Goal: Use online tool/utility: Use online tool/utility

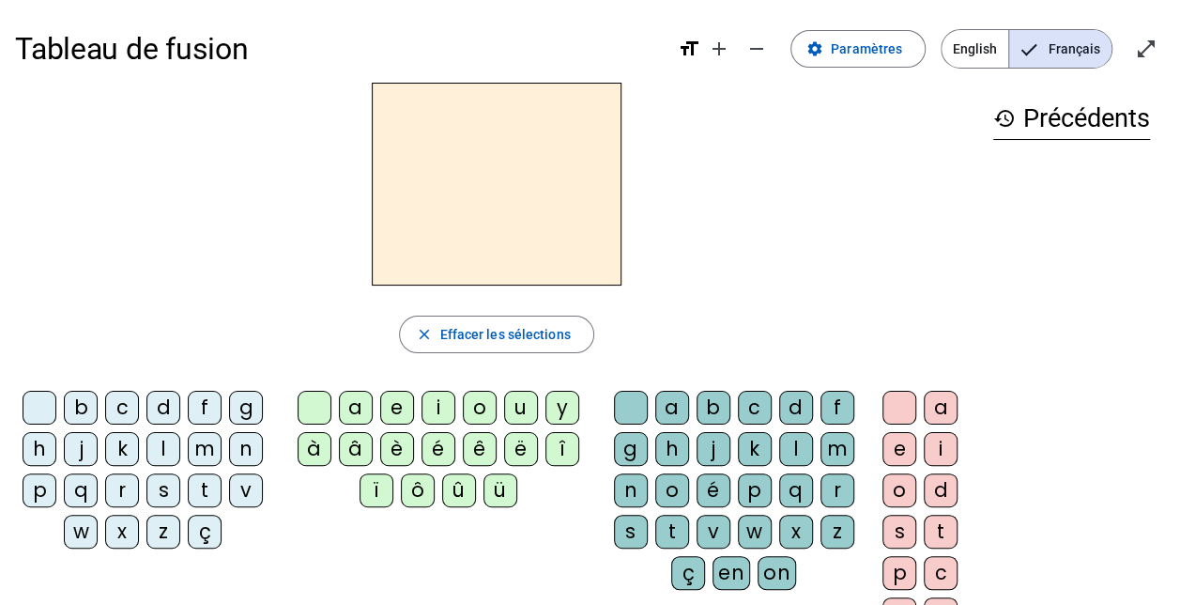
click at [209, 454] on div "m" at bounding box center [205, 449] width 34 height 34
click at [361, 407] on div "a" at bounding box center [356, 408] width 34 height 34
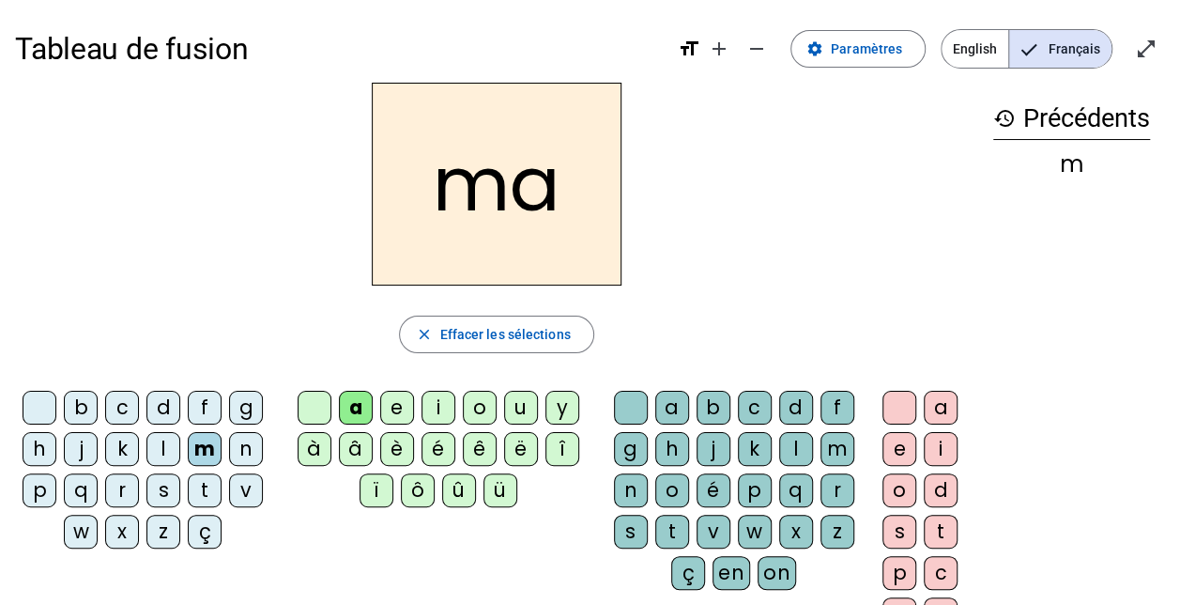
click at [166, 446] on div "l" at bounding box center [163, 449] width 34 height 34
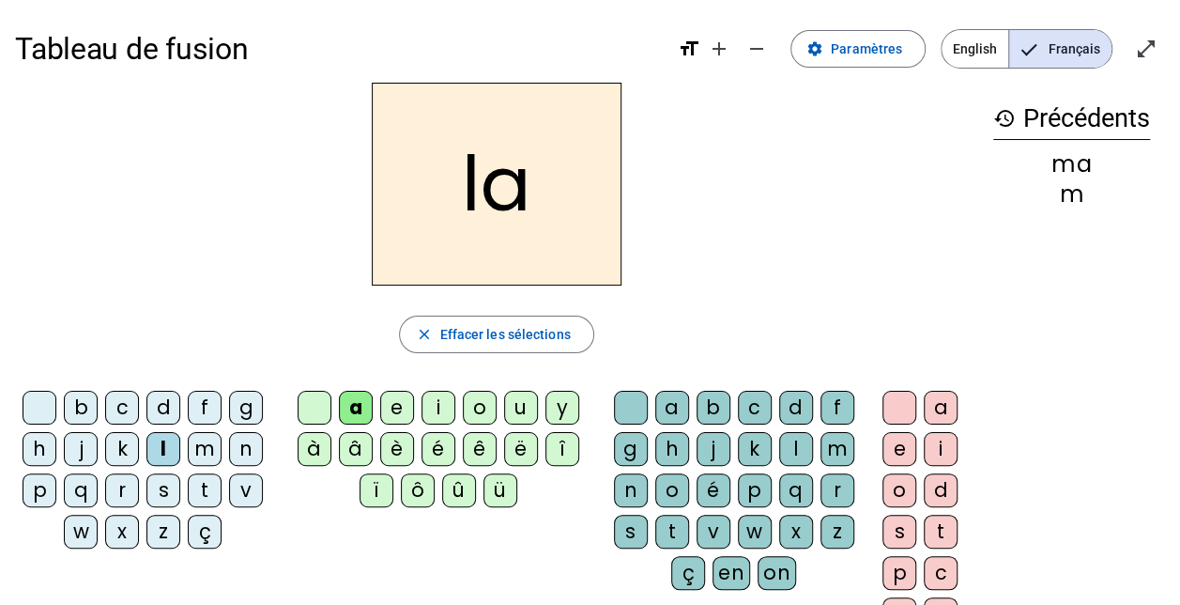
click at [395, 412] on div "e" at bounding box center [397, 408] width 34 height 34
click at [163, 404] on div "d" at bounding box center [163, 408] width 34 height 34
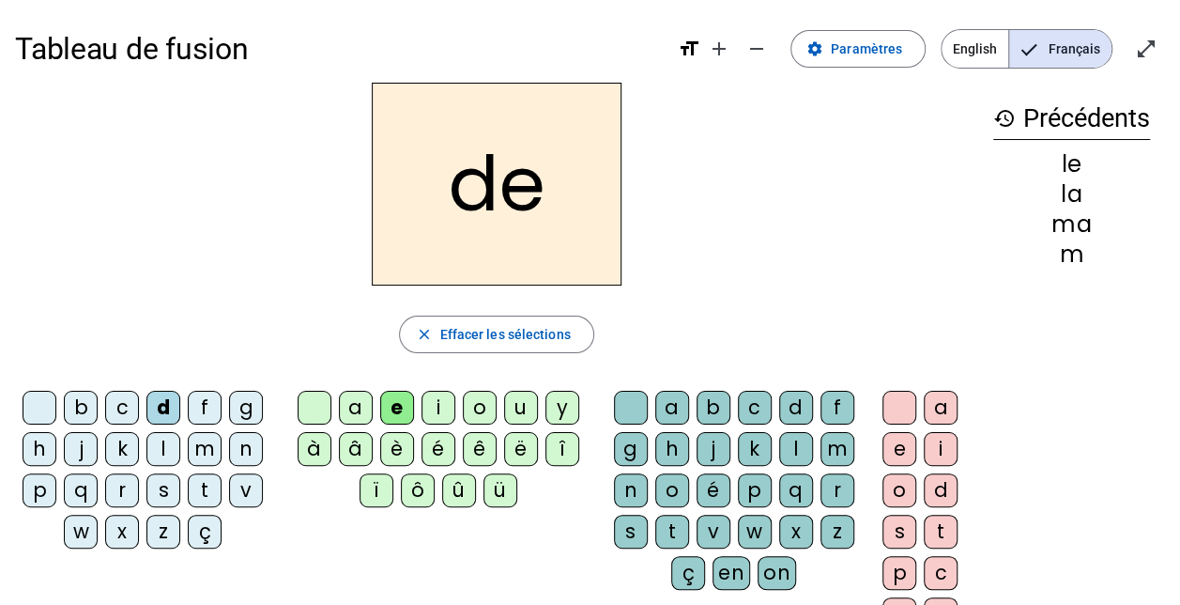
click at [525, 404] on div "u" at bounding box center [521, 408] width 34 height 34
click at [199, 402] on div "f" at bounding box center [205, 408] width 34 height 34
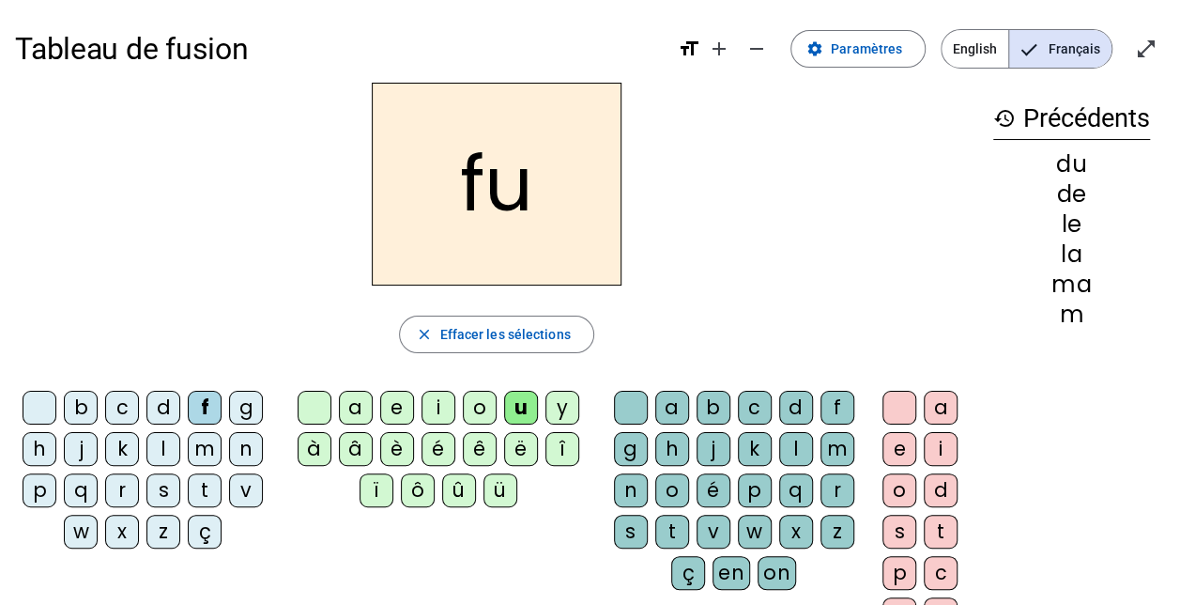
click at [118, 484] on div "r" at bounding box center [122, 490] width 34 height 34
click at [201, 483] on div "t" at bounding box center [205, 490] width 34 height 34
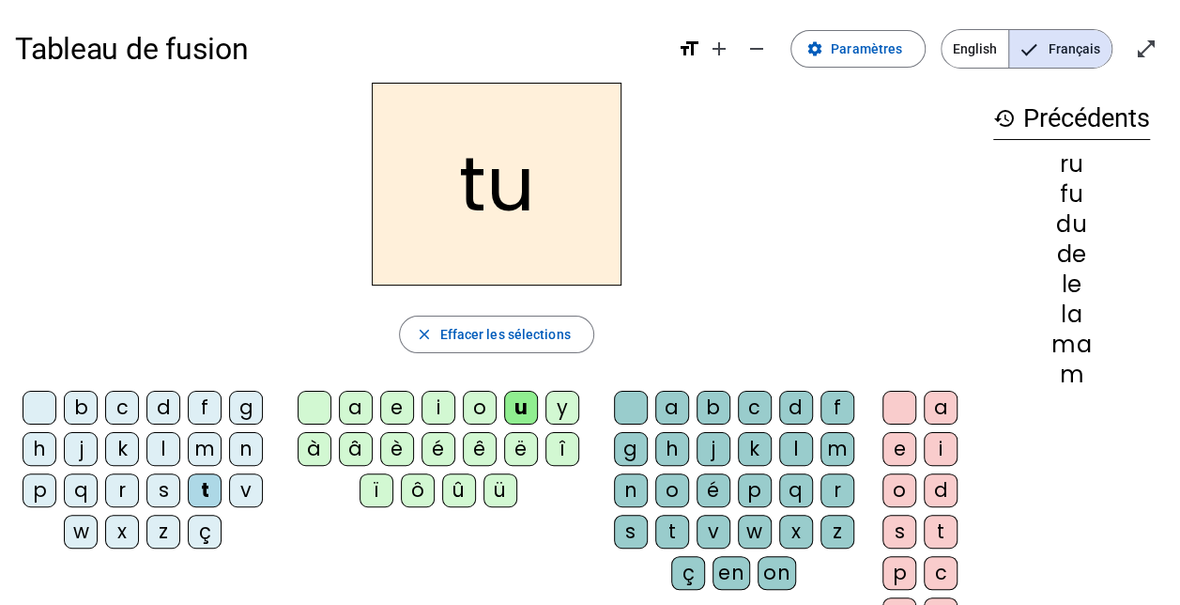
click at [358, 404] on div "a" at bounding box center [356, 408] width 34 height 34
click at [405, 416] on div "e" at bounding box center [397, 408] width 34 height 34
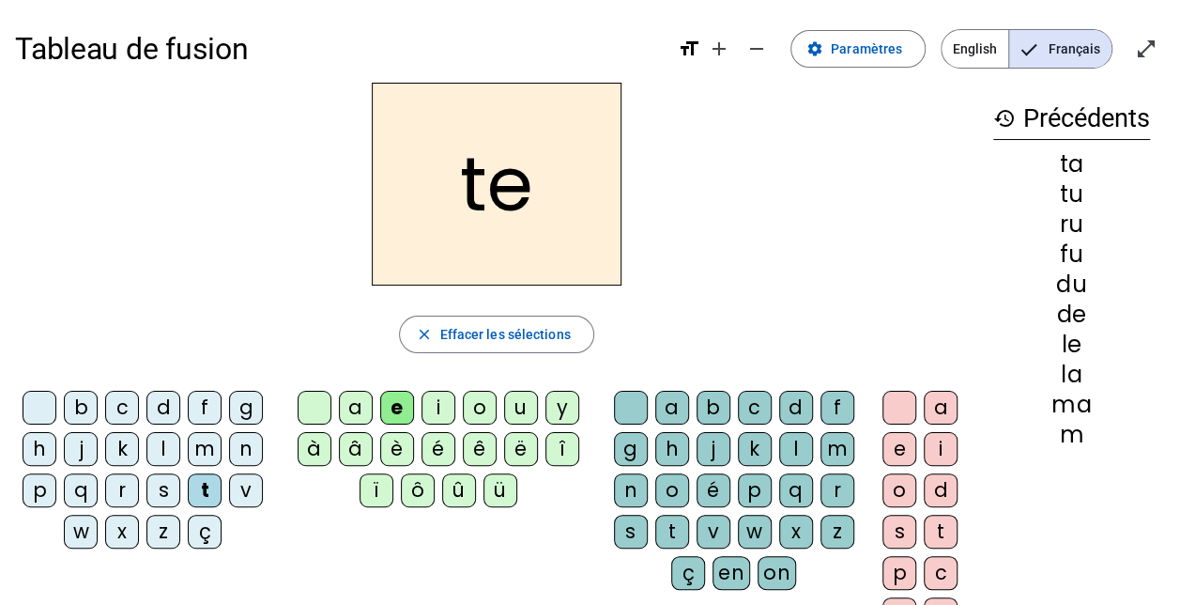
click at [207, 441] on div "m" at bounding box center [205, 449] width 34 height 34
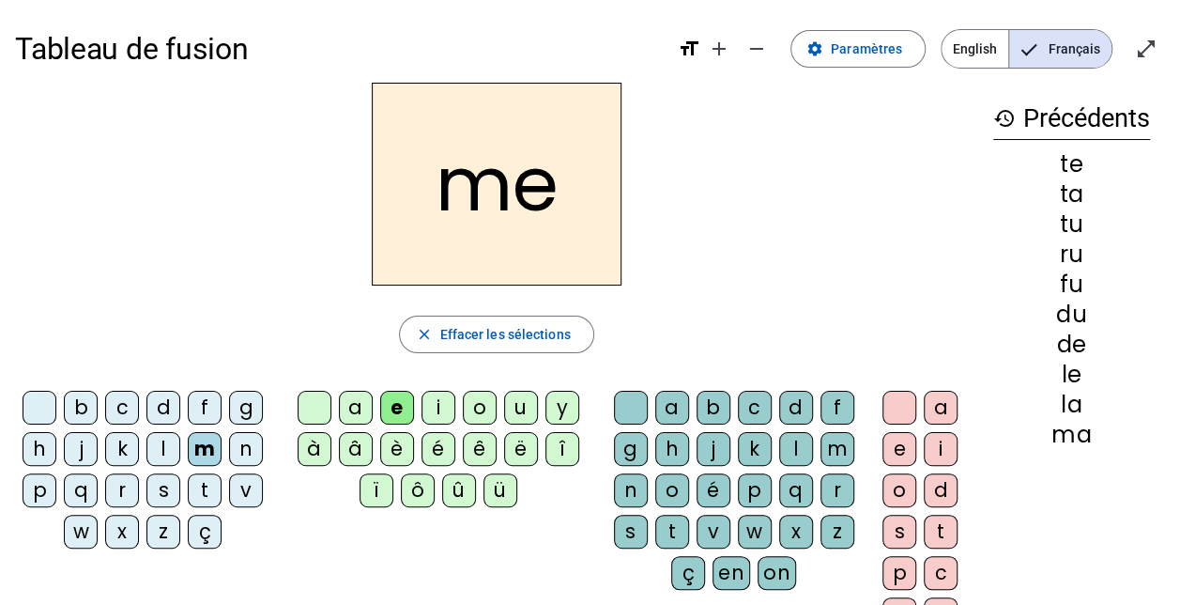
click at [343, 413] on div "a" at bounding box center [356, 408] width 34 height 34
